Goal: Navigation & Orientation: Understand site structure

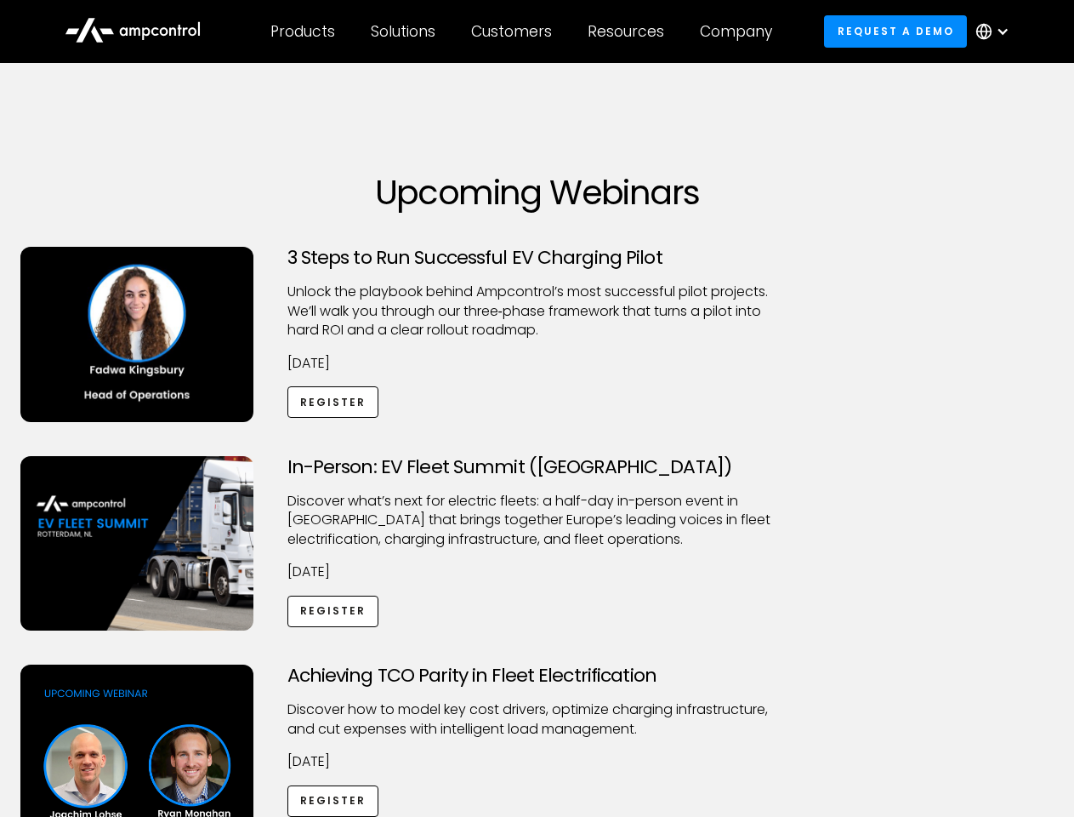
click at [523, 31] on div "Customers" at bounding box center [511, 31] width 81 height 19
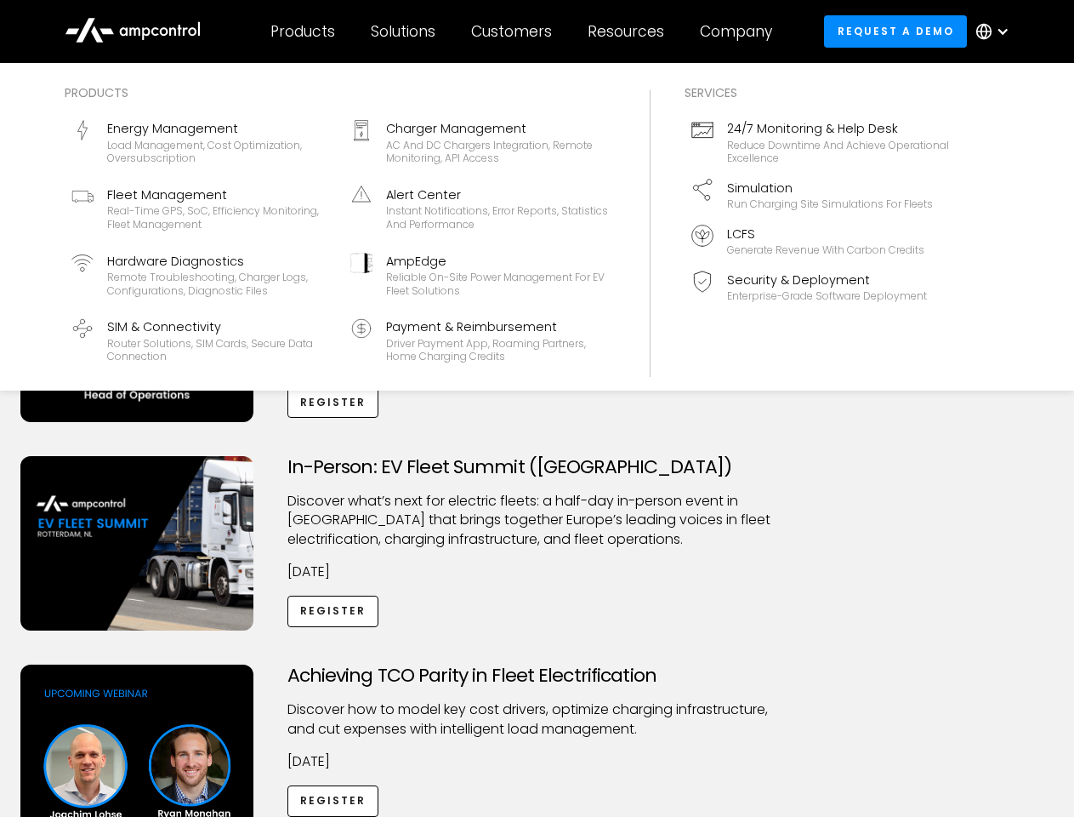
click at [302, 31] on div "Products" at bounding box center [303, 31] width 65 height 19
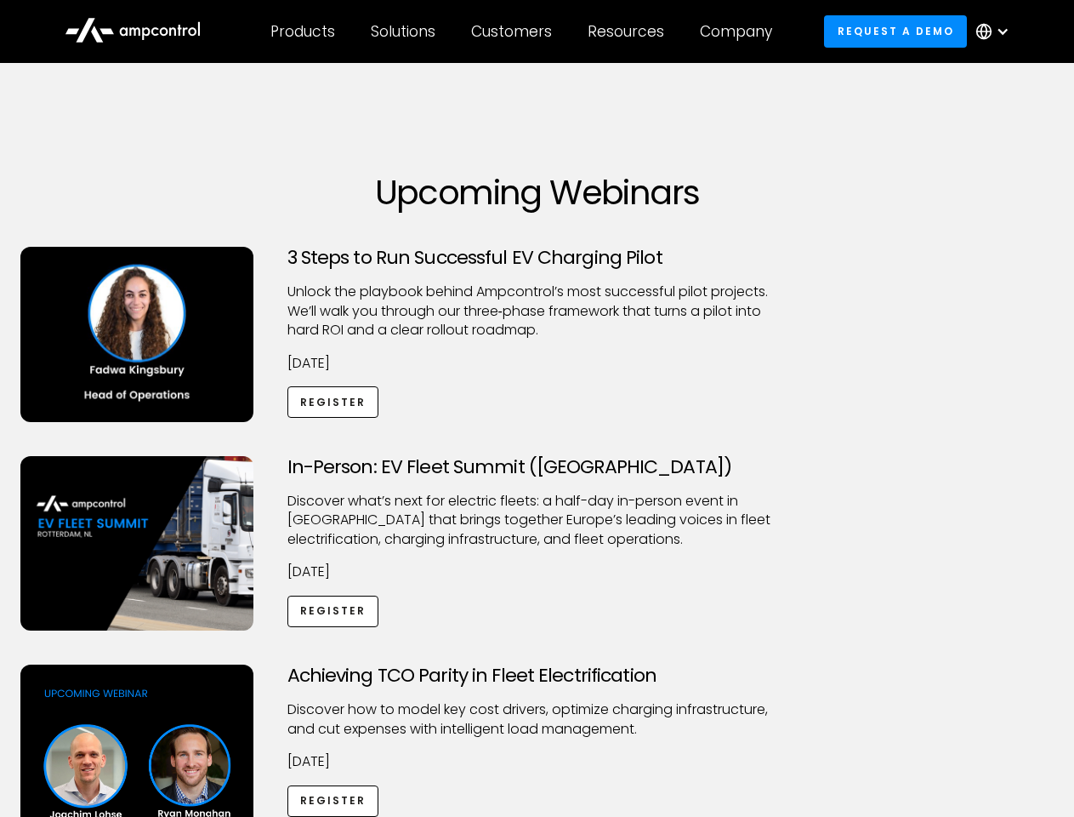
click at [404, 31] on div "Solutions" at bounding box center [403, 31] width 65 height 19
click at [515, 31] on div "Customers" at bounding box center [511, 31] width 81 height 19
click at [630, 31] on div "Resources" at bounding box center [626, 31] width 77 height 19
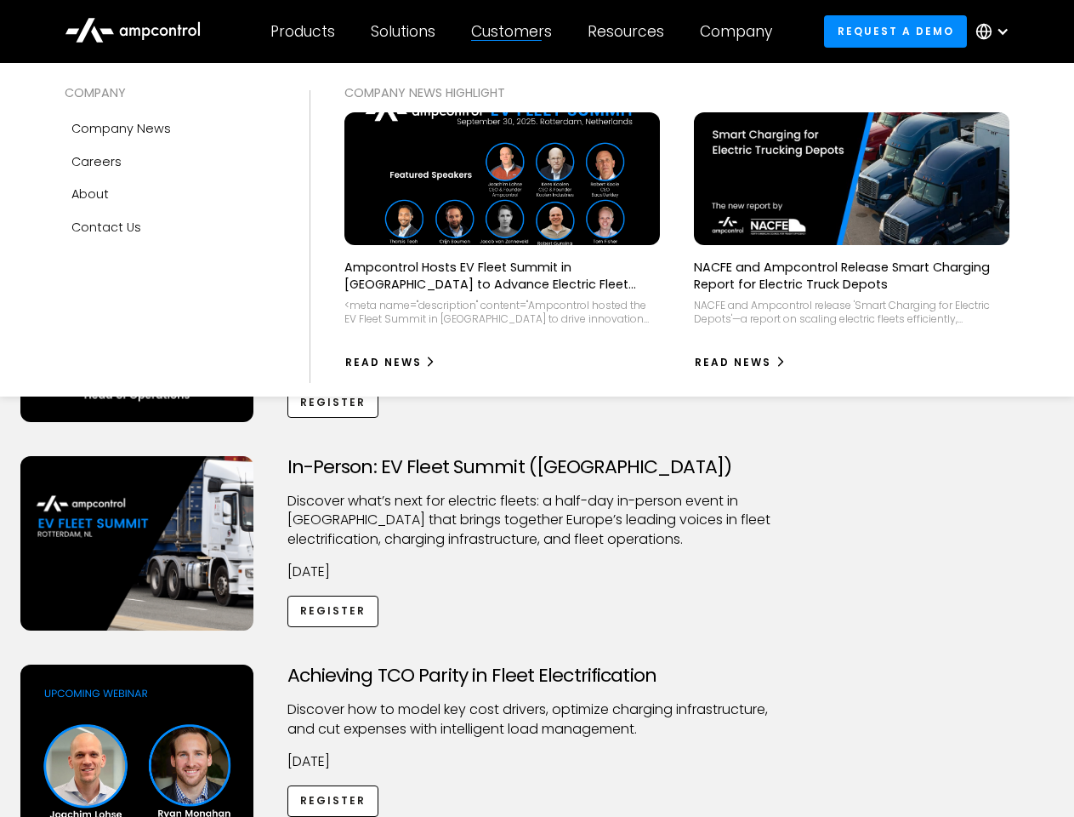
click at [742, 31] on div "Company" at bounding box center [736, 31] width 72 height 19
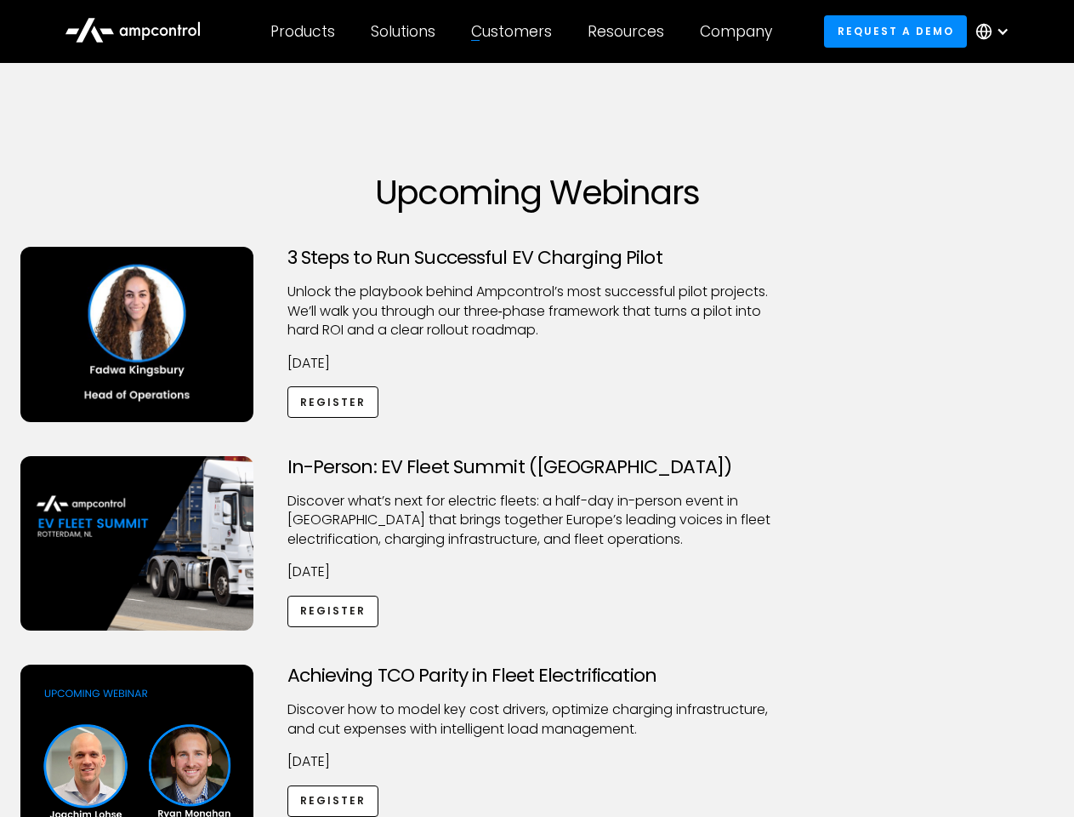
click at [997, 31] on div at bounding box center [1003, 32] width 14 height 14
